Goal: Navigation & Orientation: Find specific page/section

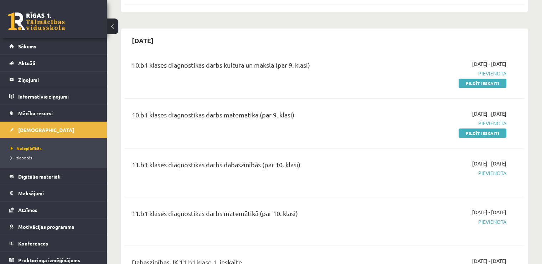
scroll to position [3, 0]
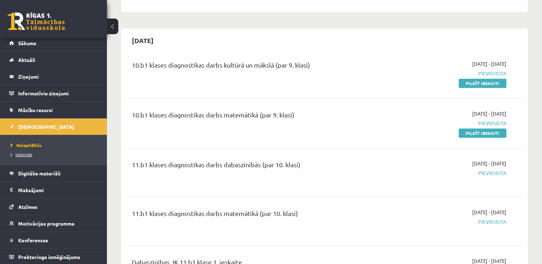
click at [40, 152] on link "Izlabotās" at bounding box center [55, 154] width 89 height 6
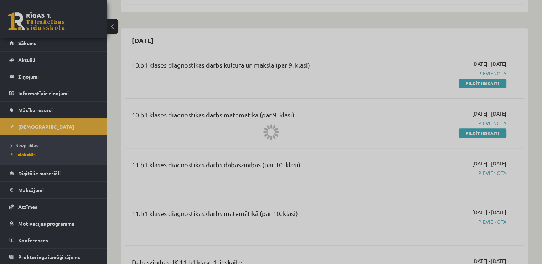
scroll to position [186, 0]
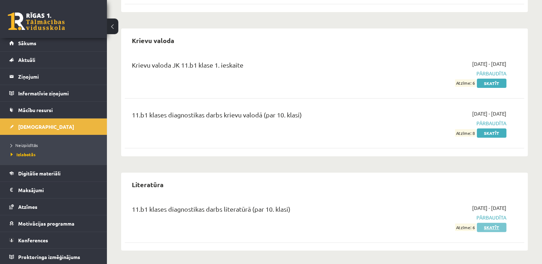
click at [496, 226] on link "Skatīt" at bounding box center [492, 227] width 30 height 9
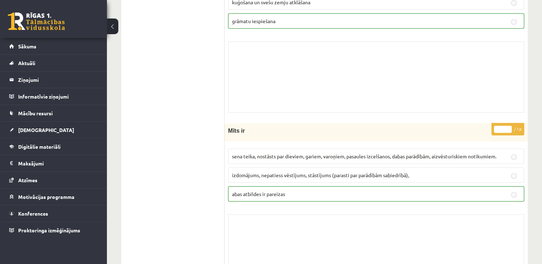
scroll to position [4086, 0]
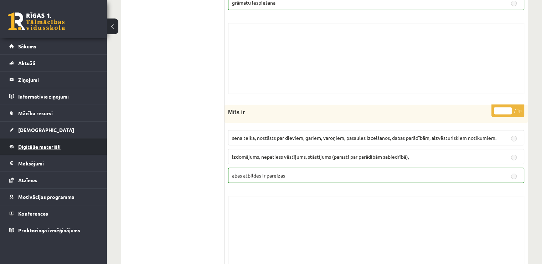
click at [65, 145] on link "Digitālie materiāli" at bounding box center [53, 147] width 89 height 16
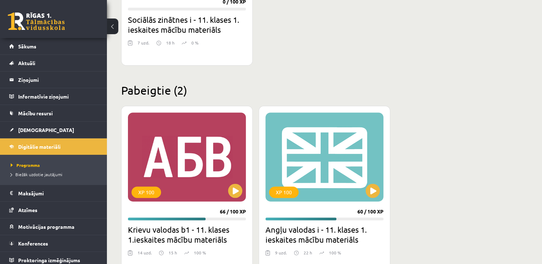
scroll to position [1019, 0]
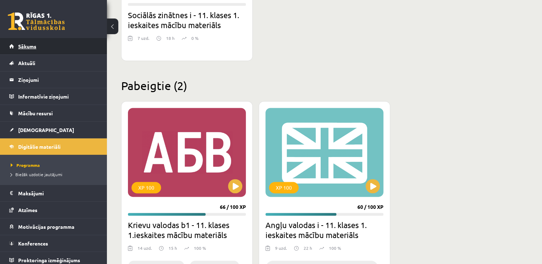
click at [40, 39] on link "Sākums" at bounding box center [53, 46] width 89 height 16
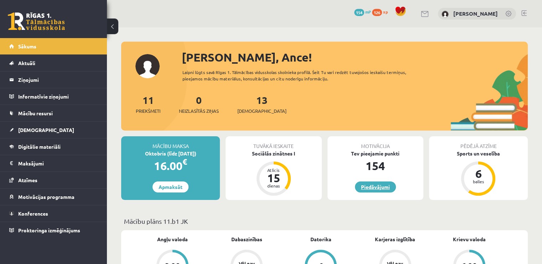
click at [376, 185] on link "Piedāvājumi" at bounding box center [375, 187] width 41 height 11
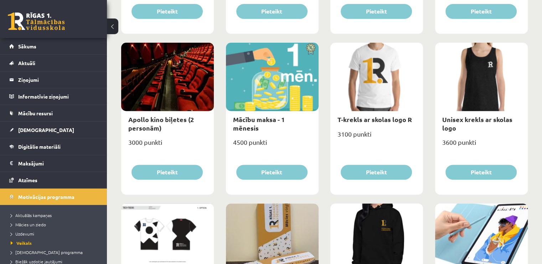
scroll to position [230, 0]
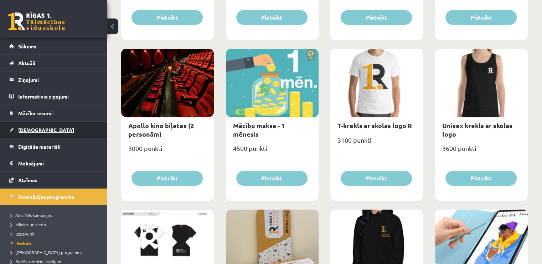
click at [48, 126] on link "[DEMOGRAPHIC_DATA]" at bounding box center [53, 130] width 89 height 16
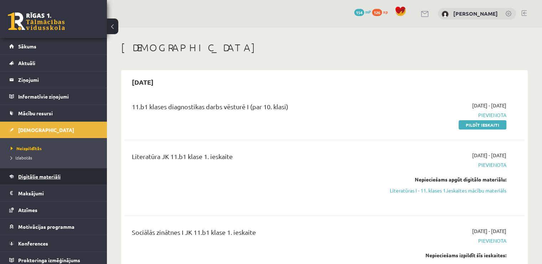
click at [74, 180] on link "Digitālie materiāli" at bounding box center [53, 176] width 89 height 16
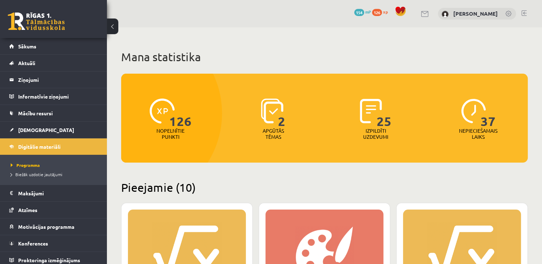
click at [364, 11] on span "154" at bounding box center [359, 12] width 10 height 7
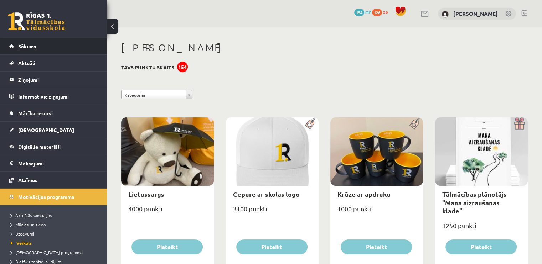
click at [50, 47] on link "Sākums" at bounding box center [53, 46] width 89 height 16
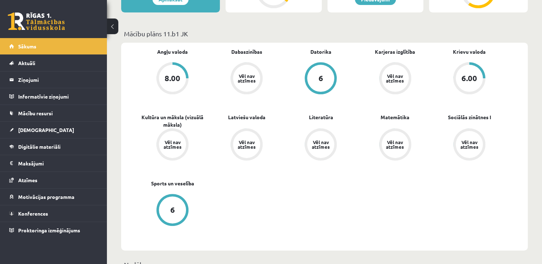
scroll to position [175, 0]
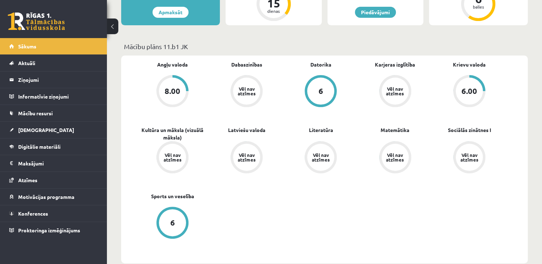
click at [471, 93] on div "6.00" at bounding box center [469, 91] width 16 height 8
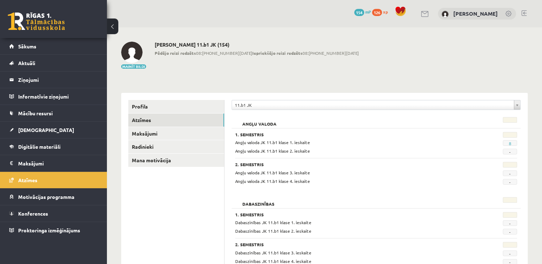
drag, startPoint x: 547, startPoint y: 2, endPoint x: 356, endPoint y: 37, distance: 194.2
click at [30, 50] on link "Sākums" at bounding box center [53, 46] width 89 height 16
